Goal: Task Accomplishment & Management: Manage account settings

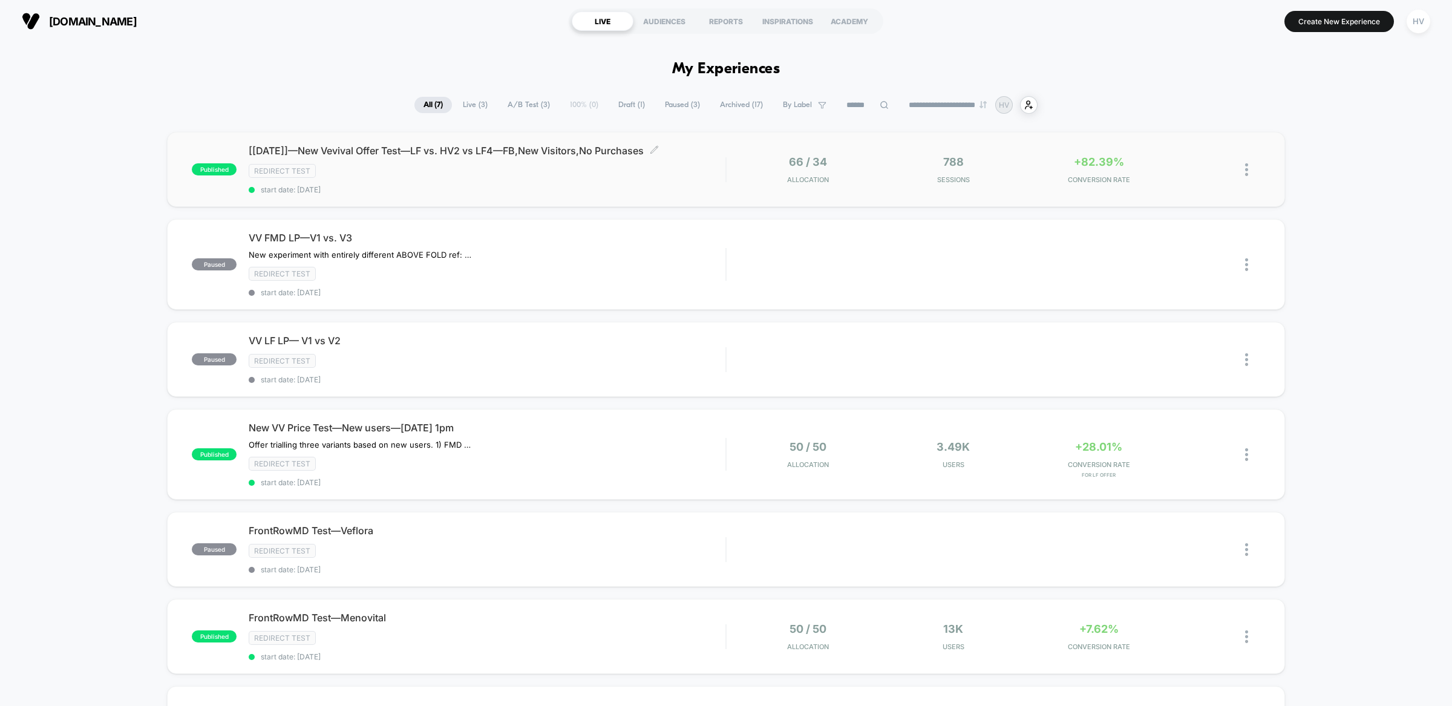
click at [572, 175] on div "Redirect Test" at bounding box center [487, 171] width 477 height 14
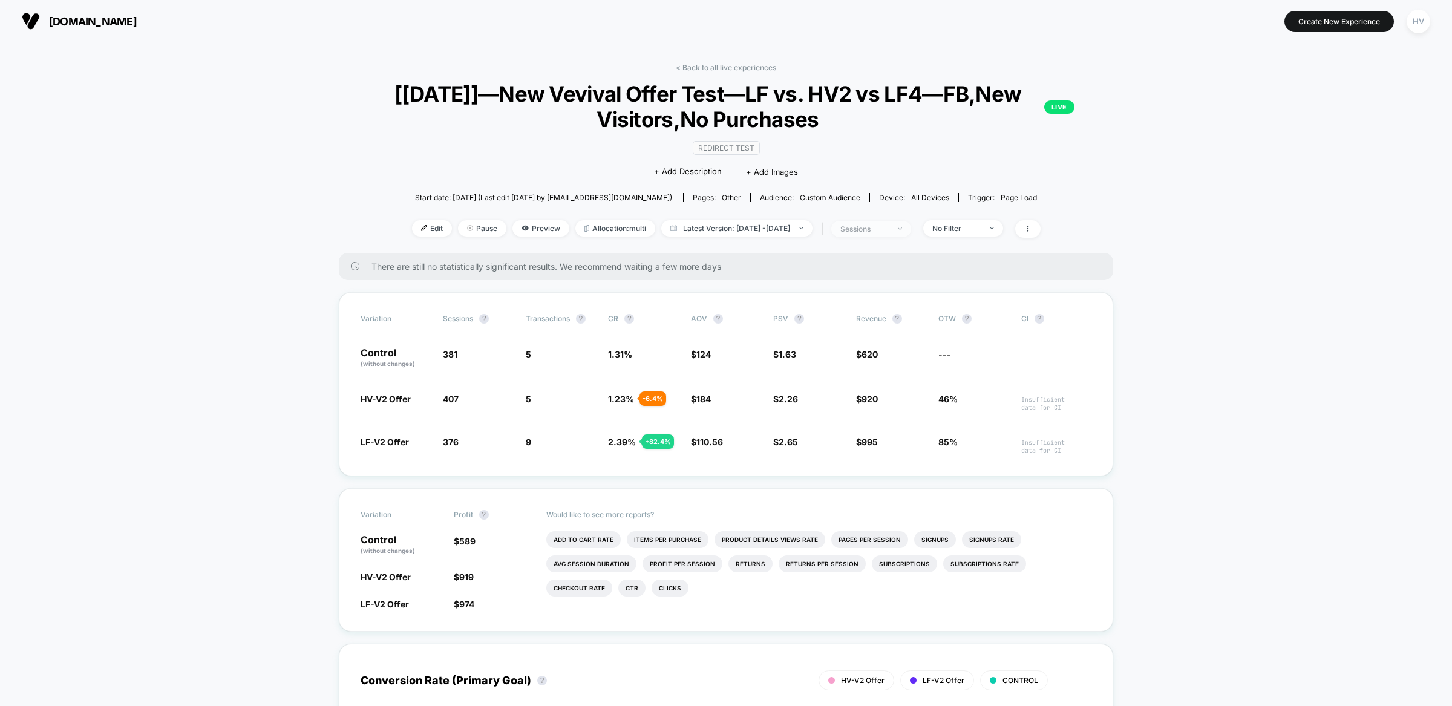
click at [911, 225] on span "sessions" at bounding box center [871, 229] width 80 height 16
click at [845, 317] on span "Users" at bounding box center [841, 321] width 22 height 10
click at [857, 356] on button "Save" at bounding box center [882, 355] width 143 height 20
